Goal: Task Accomplishment & Management: Manage account settings

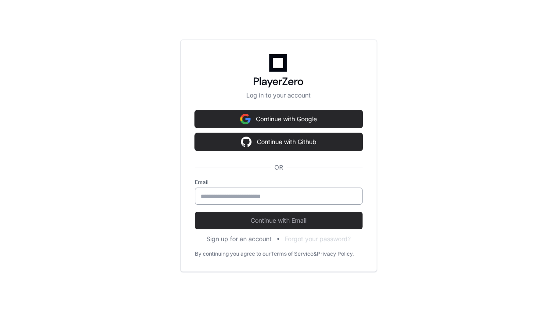
click at [238, 196] on input "email" at bounding box center [279, 196] width 156 height 9
type input "**********"
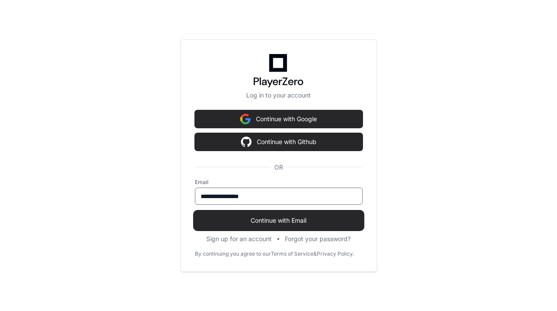
click at [274, 222] on span "Continue with Email" at bounding box center [279, 220] width 168 height 9
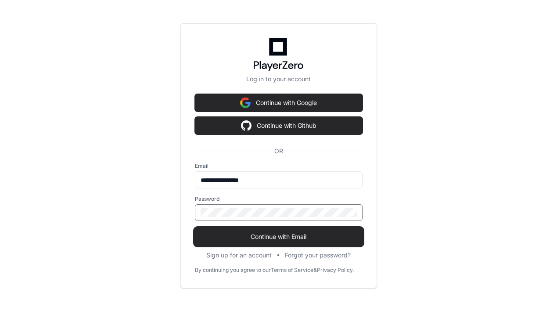
click at [272, 239] on span "Continue with Email" at bounding box center [279, 236] width 168 height 9
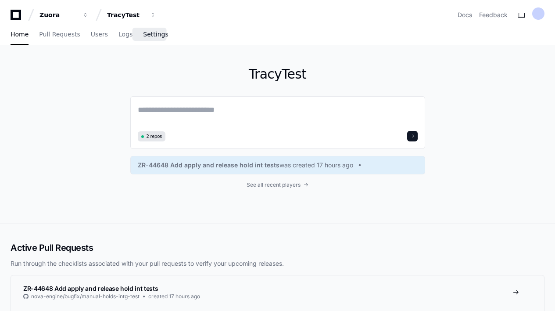
click at [148, 40] on link "Settings" at bounding box center [155, 35] width 25 height 20
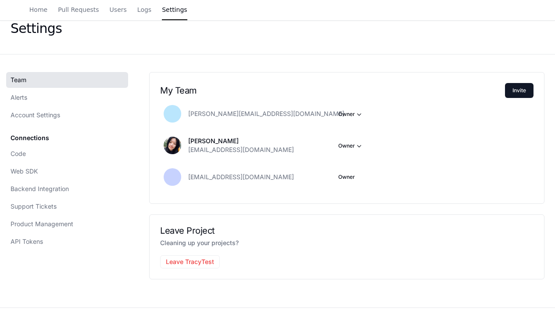
scroll to position [46, 0]
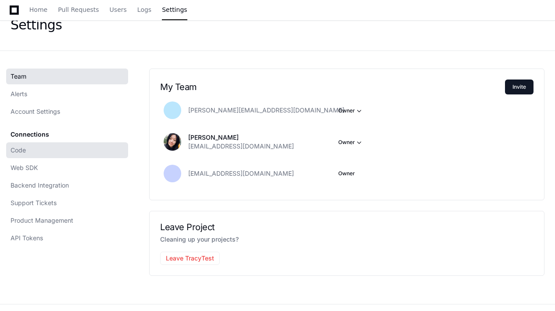
click at [34, 150] on link "Code" at bounding box center [67, 150] width 122 height 16
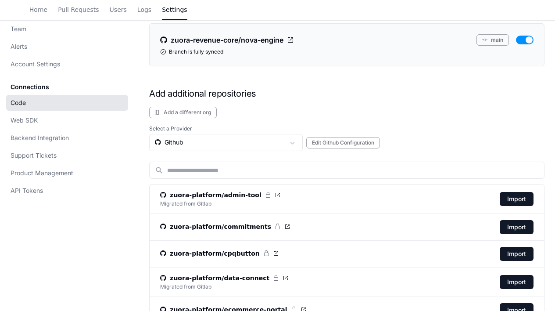
scroll to position [171, 0]
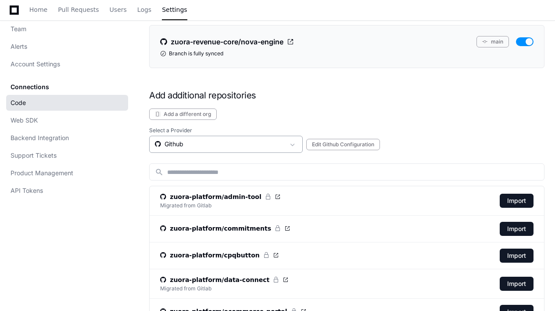
click at [191, 147] on div "Github" at bounding box center [220, 144] width 130 height 9
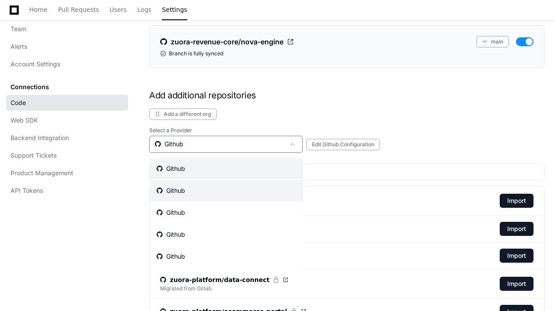
click at [181, 188] on div "Github" at bounding box center [171, 190] width 29 height 9
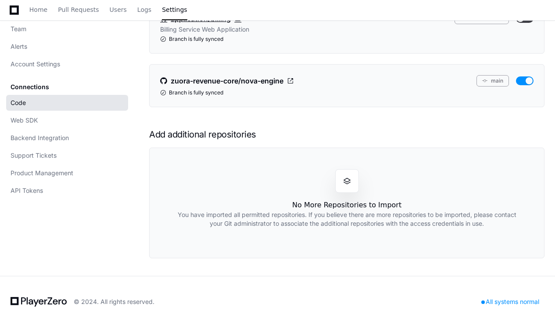
scroll to position [148, 0]
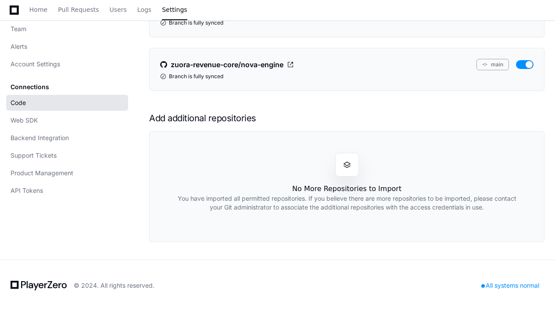
click at [40, 101] on link "Code" at bounding box center [67, 103] width 122 height 16
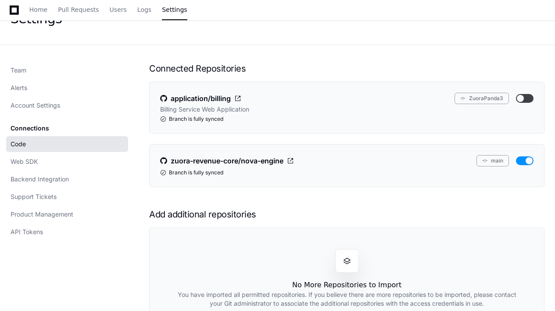
scroll to position [50, 0]
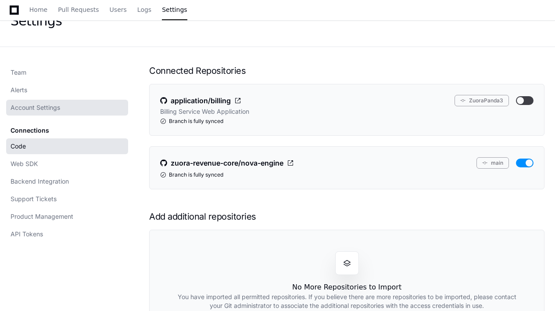
click at [28, 111] on span "Account Settings" at bounding box center [36, 107] width 50 height 9
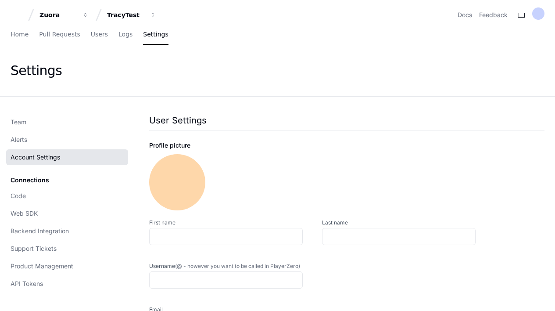
type input "*******"
type input "**********"
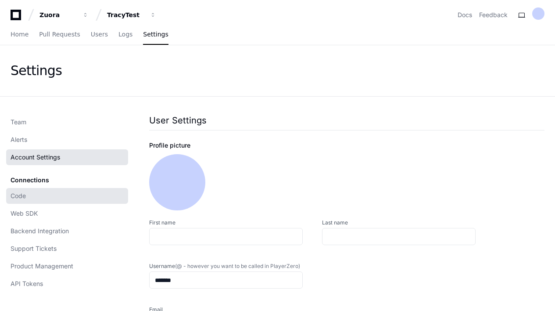
click at [18, 195] on span "Code" at bounding box center [18, 195] width 15 height 9
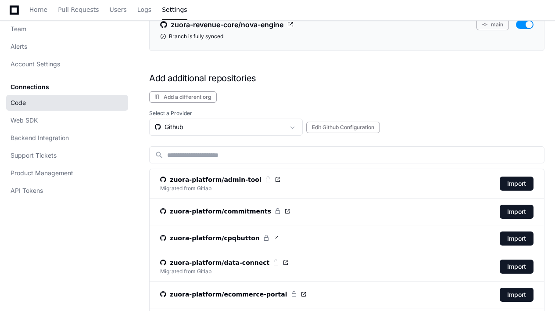
scroll to position [197, 0]
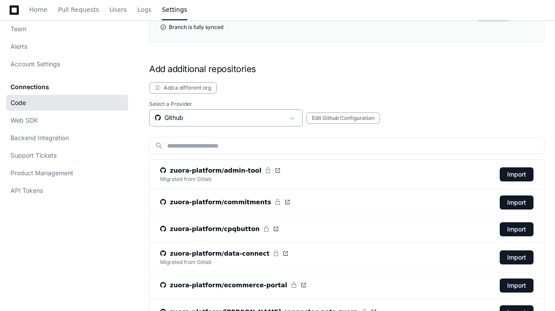
click at [173, 119] on div "Github" at bounding box center [220, 117] width 130 height 9
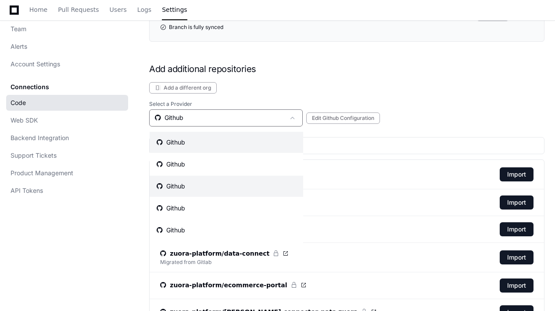
click at [173, 186] on div "Github" at bounding box center [171, 186] width 29 height 9
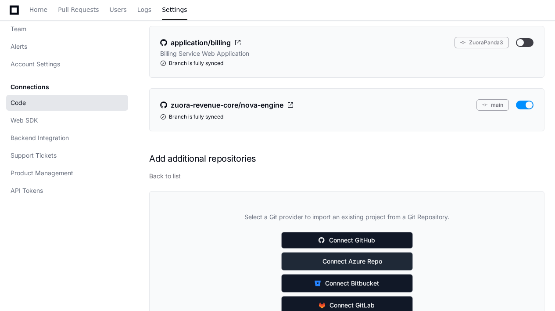
scroll to position [125, 0]
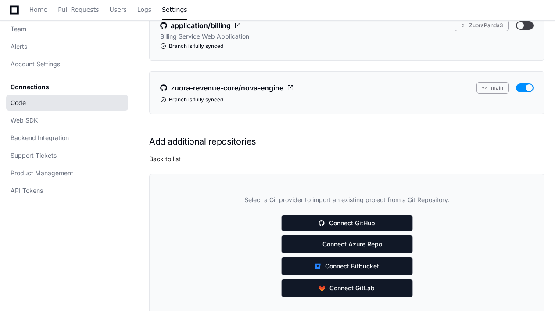
click at [166, 158] on button "Back to list" at bounding box center [165, 159] width 32 height 9
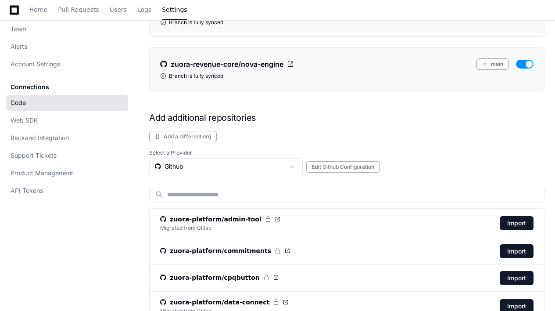
scroll to position [151, 0]
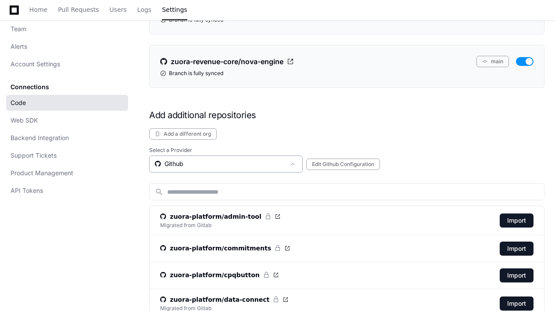
click at [219, 160] on div "Github" at bounding box center [220, 163] width 130 height 9
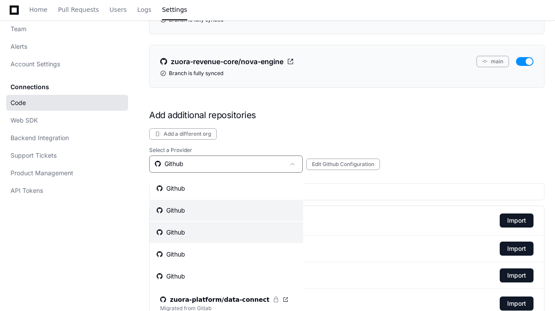
scroll to position [18, 0]
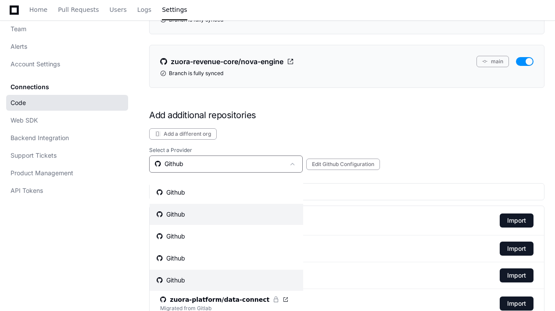
click at [186, 272] on mat-option "Github" at bounding box center [227, 280] width 154 height 21
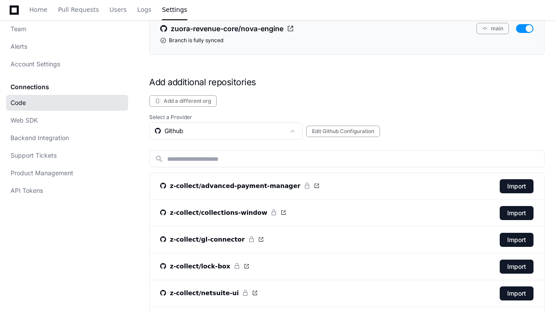
scroll to position [206, 0]
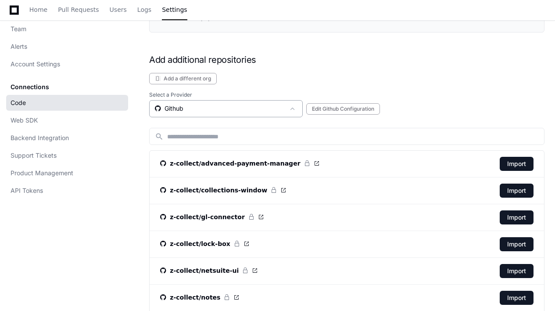
click at [205, 112] on mat-select "Github" at bounding box center [220, 108] width 130 height 9
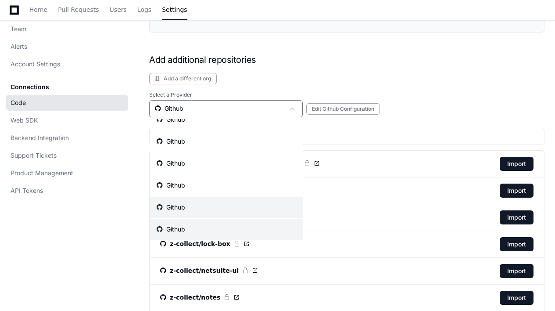
scroll to position [18, 0]
click at [183, 200] on div "Github" at bounding box center [171, 202] width 29 height 9
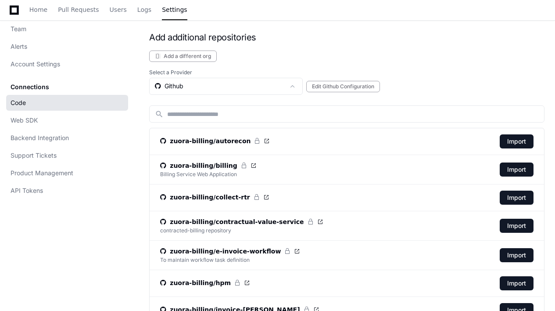
scroll to position [219, 0]
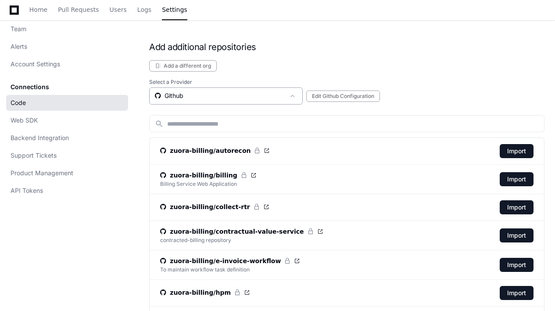
click at [241, 98] on div "Github" at bounding box center [220, 95] width 130 height 9
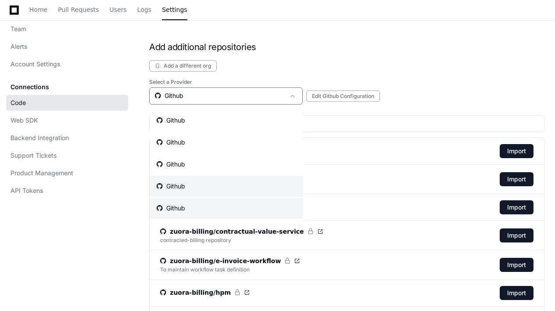
click at [185, 185] on div "Github" at bounding box center [171, 186] width 29 height 9
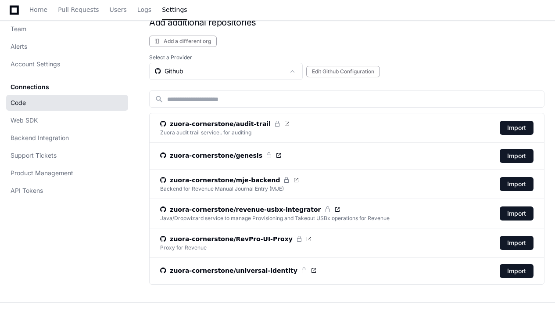
scroll to position [244, 0]
click at [243, 76] on div "Github" at bounding box center [226, 70] width 154 height 17
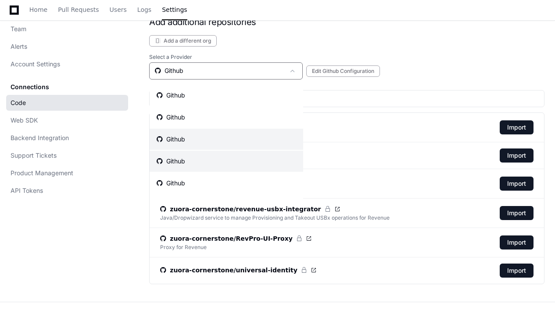
click at [182, 141] on div "Github" at bounding box center [171, 139] width 29 height 9
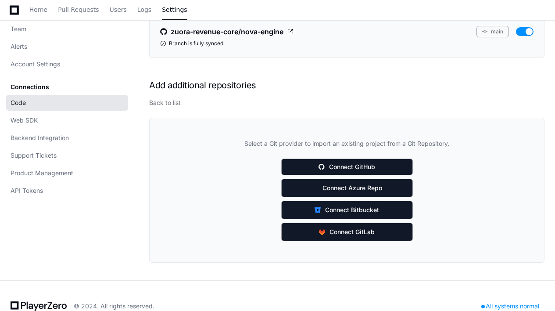
scroll to position [176, 0]
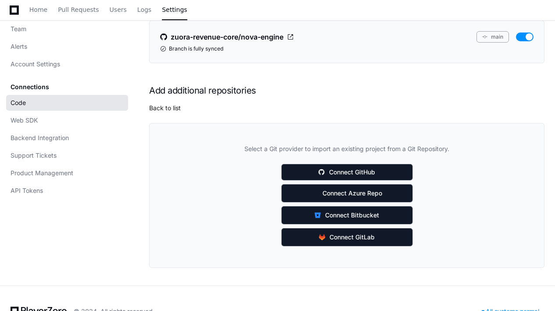
click at [164, 110] on button "Back to list" at bounding box center [165, 108] width 32 height 9
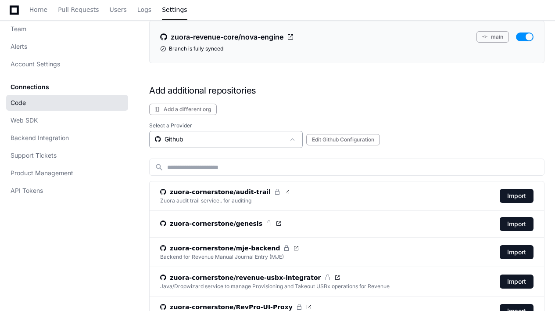
click at [181, 142] on div "Github" at bounding box center [220, 139] width 130 height 9
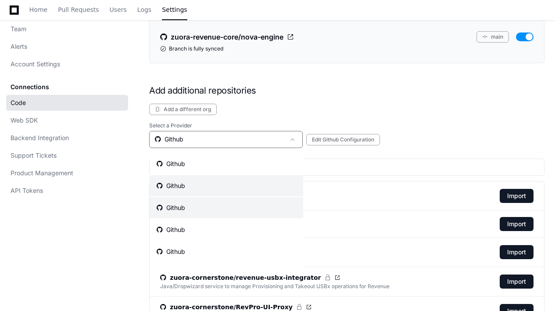
click at [174, 187] on div "Github" at bounding box center [171, 185] width 29 height 9
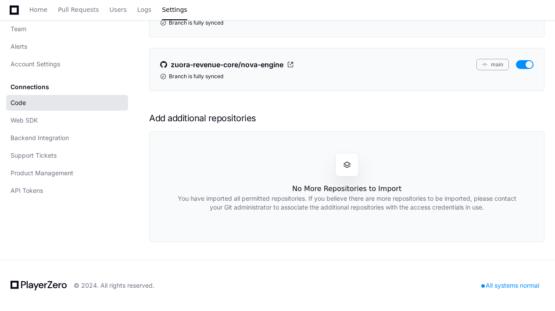
scroll to position [148, 0]
click at [39, 101] on link "Code" at bounding box center [67, 103] width 122 height 16
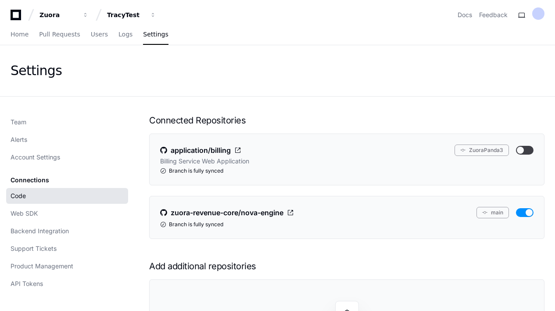
click at [37, 223] on div "Code Web SDK Backend Integration Support Tickets Product Management API Tokens" at bounding box center [67, 240] width 122 height 104
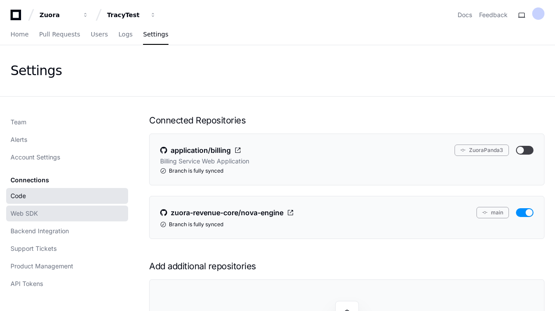
click at [31, 218] on link "Web SDK" at bounding box center [67, 213] width 122 height 16
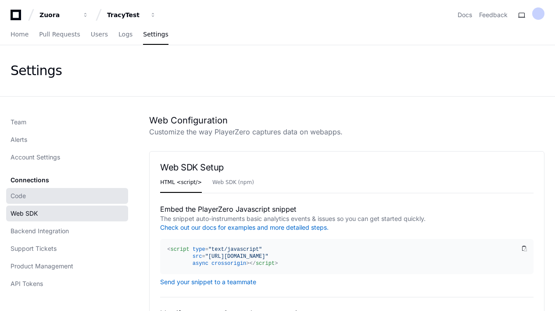
click at [34, 194] on link "Code" at bounding box center [67, 196] width 122 height 16
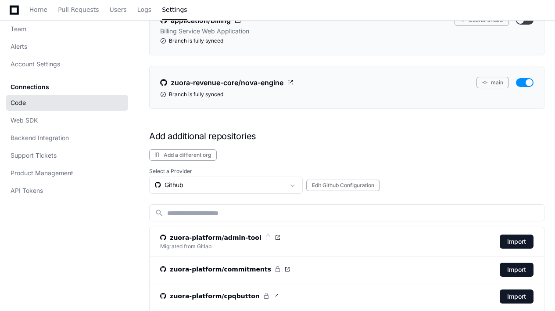
scroll to position [133, 0]
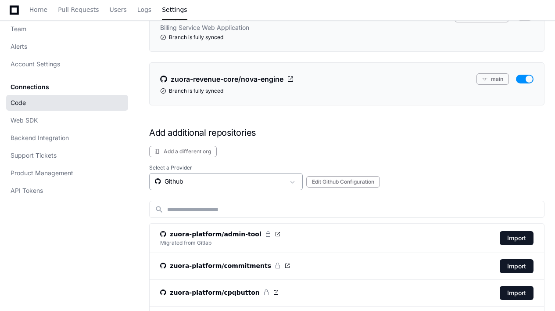
click at [175, 183] on div "Github" at bounding box center [220, 181] width 130 height 9
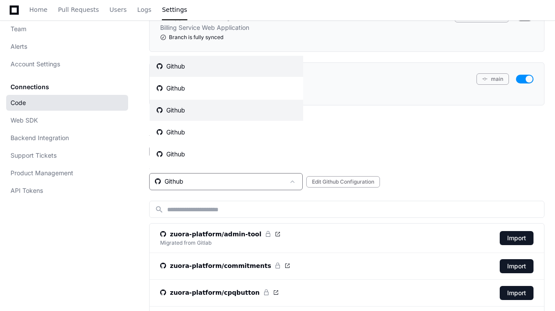
click at [182, 111] on div "Github" at bounding box center [171, 110] width 29 height 9
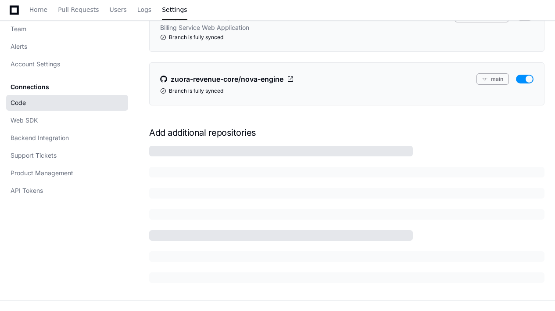
click at [489, 140] on div "Connected Repositories application/billing ZuoraPanda3 Billing Service Web Appl…" at bounding box center [347, 132] width 396 height 302
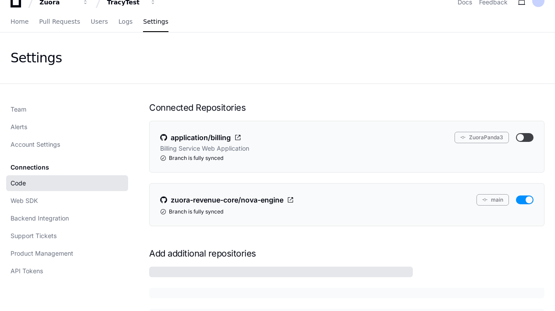
scroll to position [0, 0]
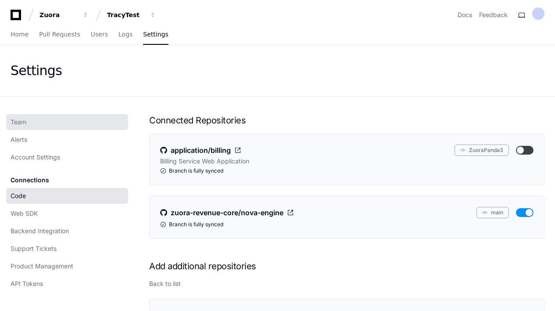
click at [31, 121] on link "Team" at bounding box center [67, 122] width 122 height 16
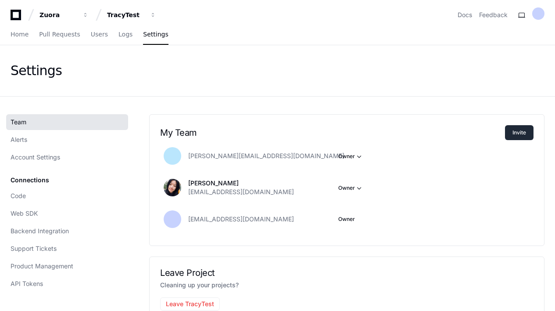
click at [520, 134] on button "Invite" at bounding box center [519, 132] width 29 height 15
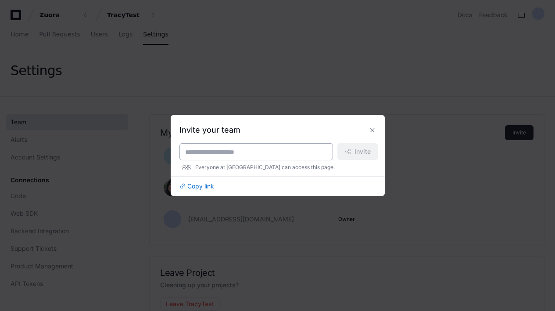
click at [250, 151] on input at bounding box center [256, 151] width 142 height 9
type input "*"
click at [149, 104] on div at bounding box center [277, 155] width 555 height 311
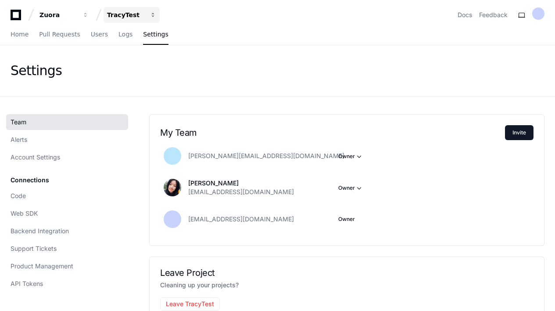
click at [132, 14] on div "TracyTest" at bounding box center [126, 15] width 38 height 9
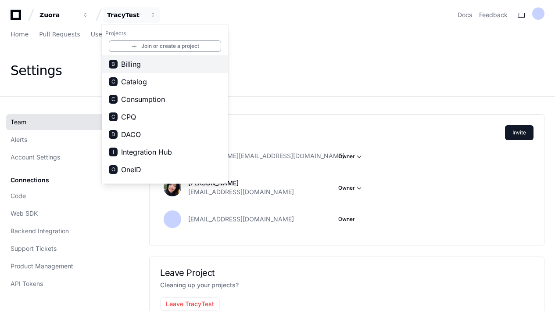
click at [131, 63] on span "Billing" at bounding box center [131, 64] width 20 height 11
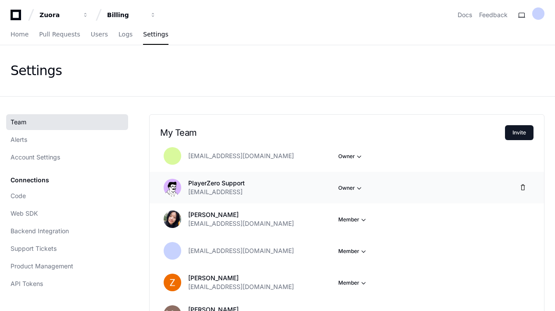
drag, startPoint x: 257, startPoint y: 192, endPoint x: 188, endPoint y: 194, distance: 68.9
click at [188, 194] on div "PlayerZero Support [EMAIL_ADDRESS] Owner" at bounding box center [334, 188] width 307 height 18
copy span "[EMAIL_ADDRESS]"
click at [127, 17] on div "Billing" at bounding box center [126, 15] width 38 height 9
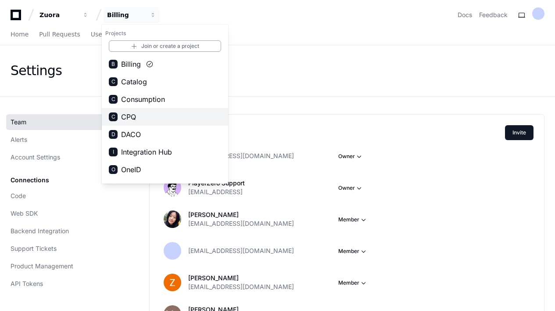
scroll to position [49, 0]
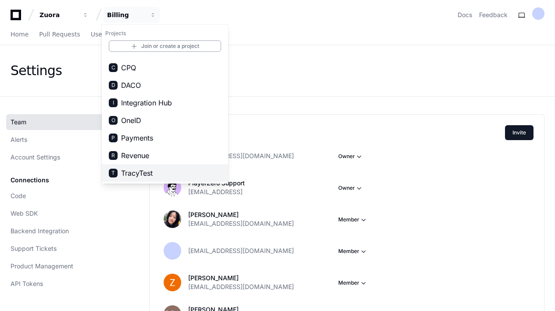
click at [137, 170] on span "TracyTest" at bounding box center [137, 173] width 32 height 11
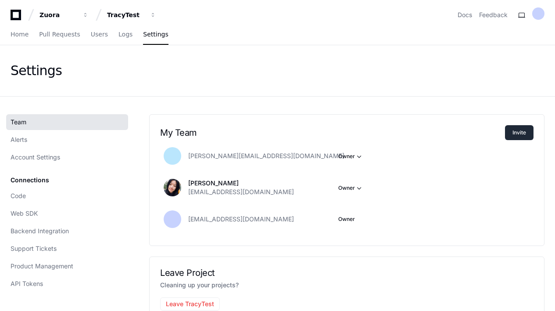
click at [523, 131] on button "Invite" at bounding box center [519, 132] width 29 height 15
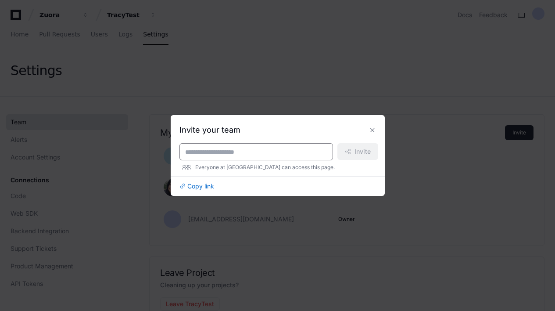
click at [313, 153] on input at bounding box center [256, 151] width 142 height 9
paste input "**********"
type input "**********"
click at [360, 153] on span "Invite" at bounding box center [363, 151] width 16 height 9
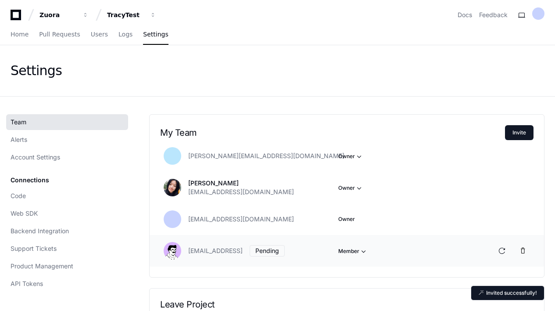
click at [345, 252] on button "Member" at bounding box center [353, 251] width 30 height 9
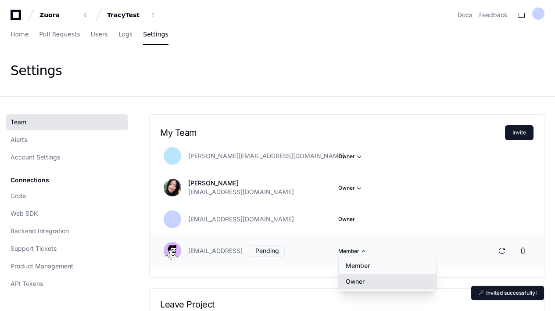
click at [358, 283] on button "Owner" at bounding box center [388, 281] width 98 height 16
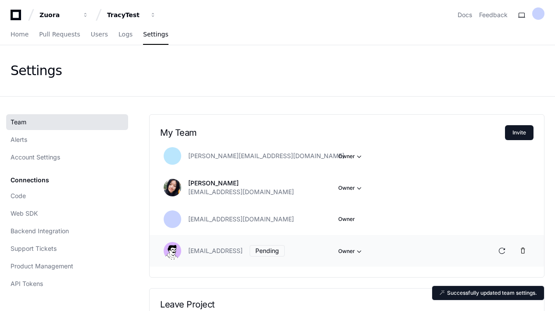
click at [108, 94] on div "Settings" at bounding box center [277, 70] width 555 height 51
